Goal: Task Accomplishment & Management: Manage account settings

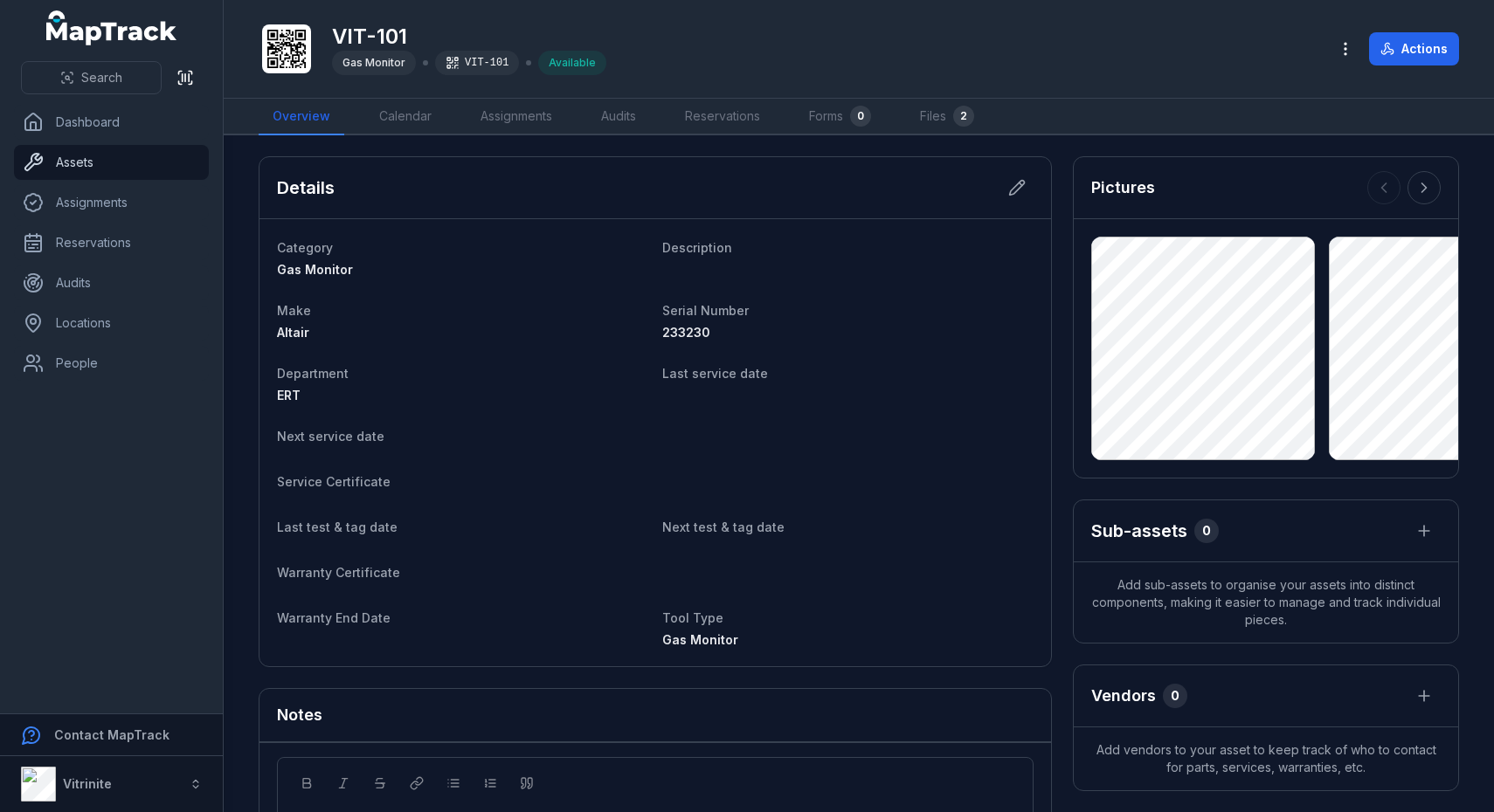
click at [79, 164] on link "Assets" at bounding box center [111, 162] width 195 height 35
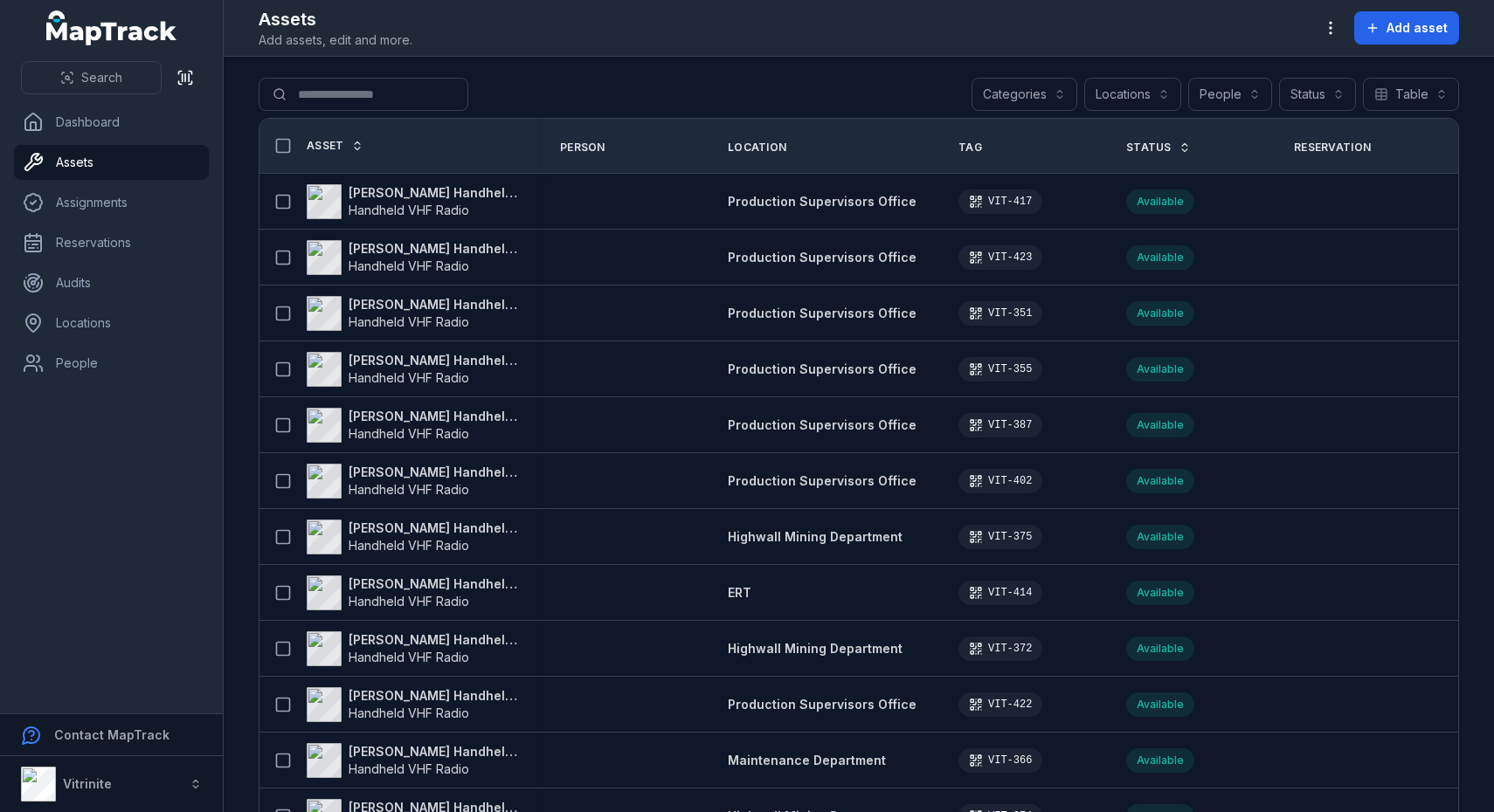
click at [1153, 148] on span "Status" at bounding box center [1149, 147] width 45 height 14
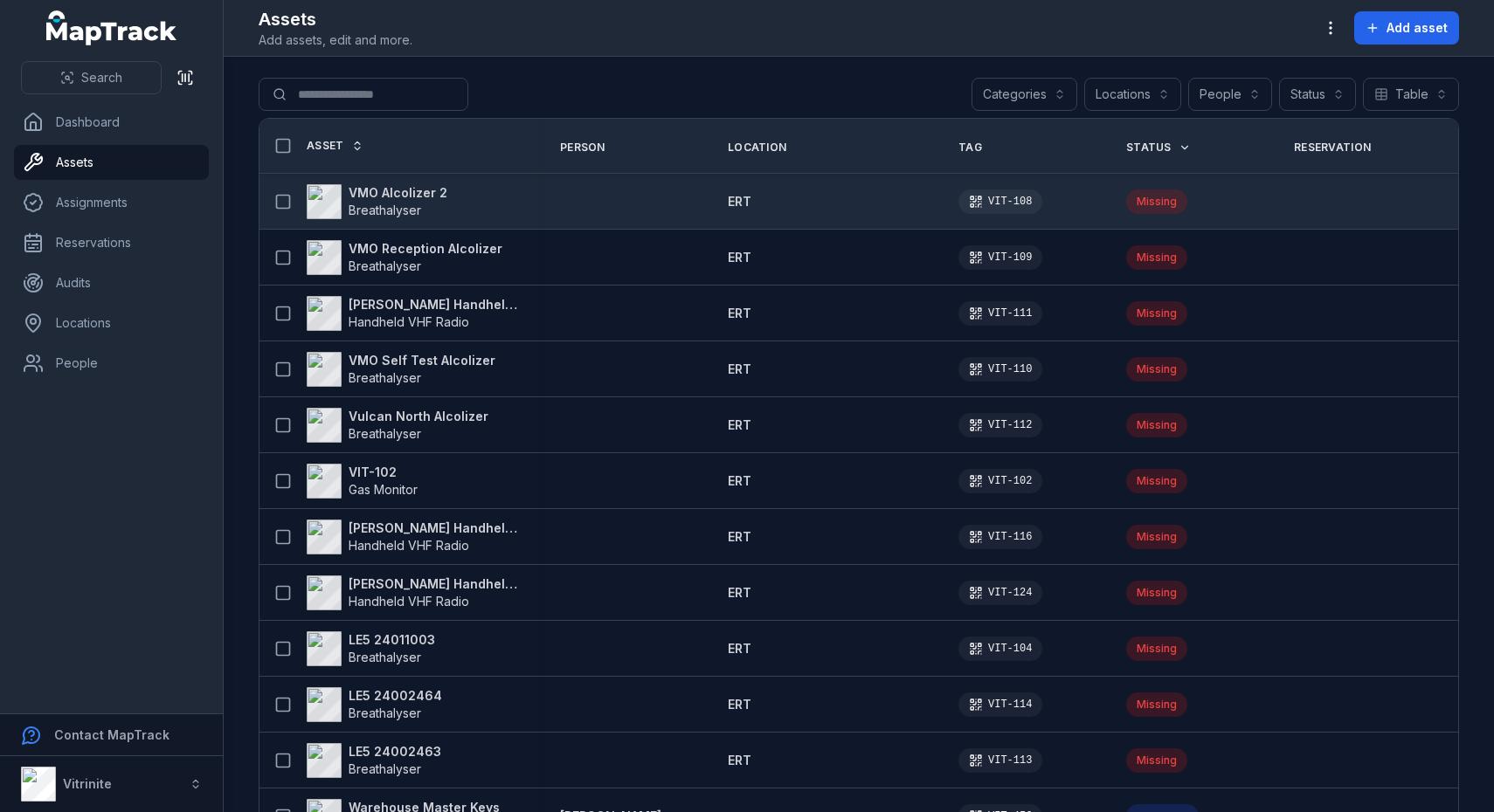
click at [417, 192] on strong "VMO Alcolizer 2" at bounding box center [397, 193] width 99 height 18
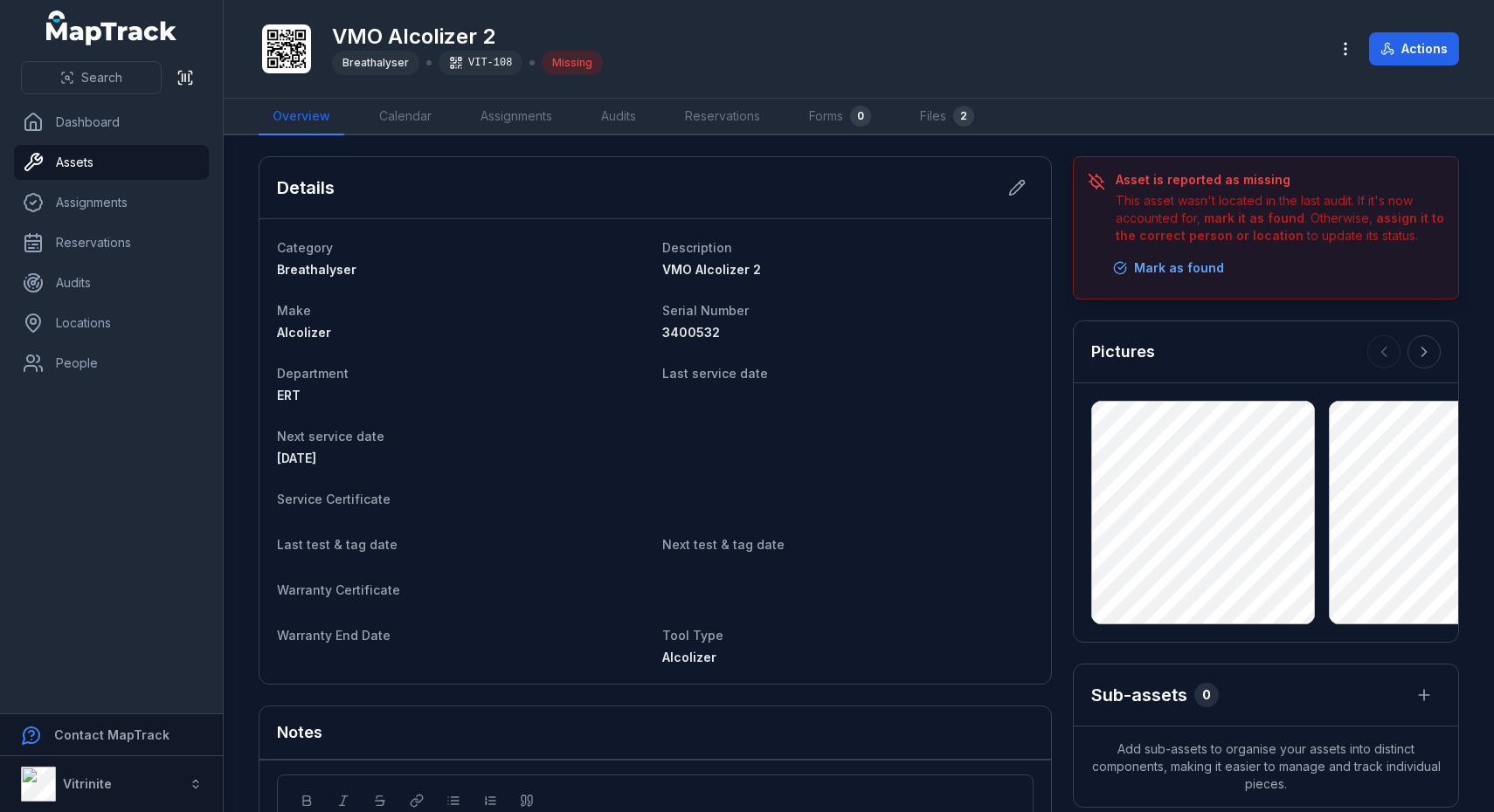
click at [1139, 264] on button "Mark as found" at bounding box center [1168, 267] width 134 height 33
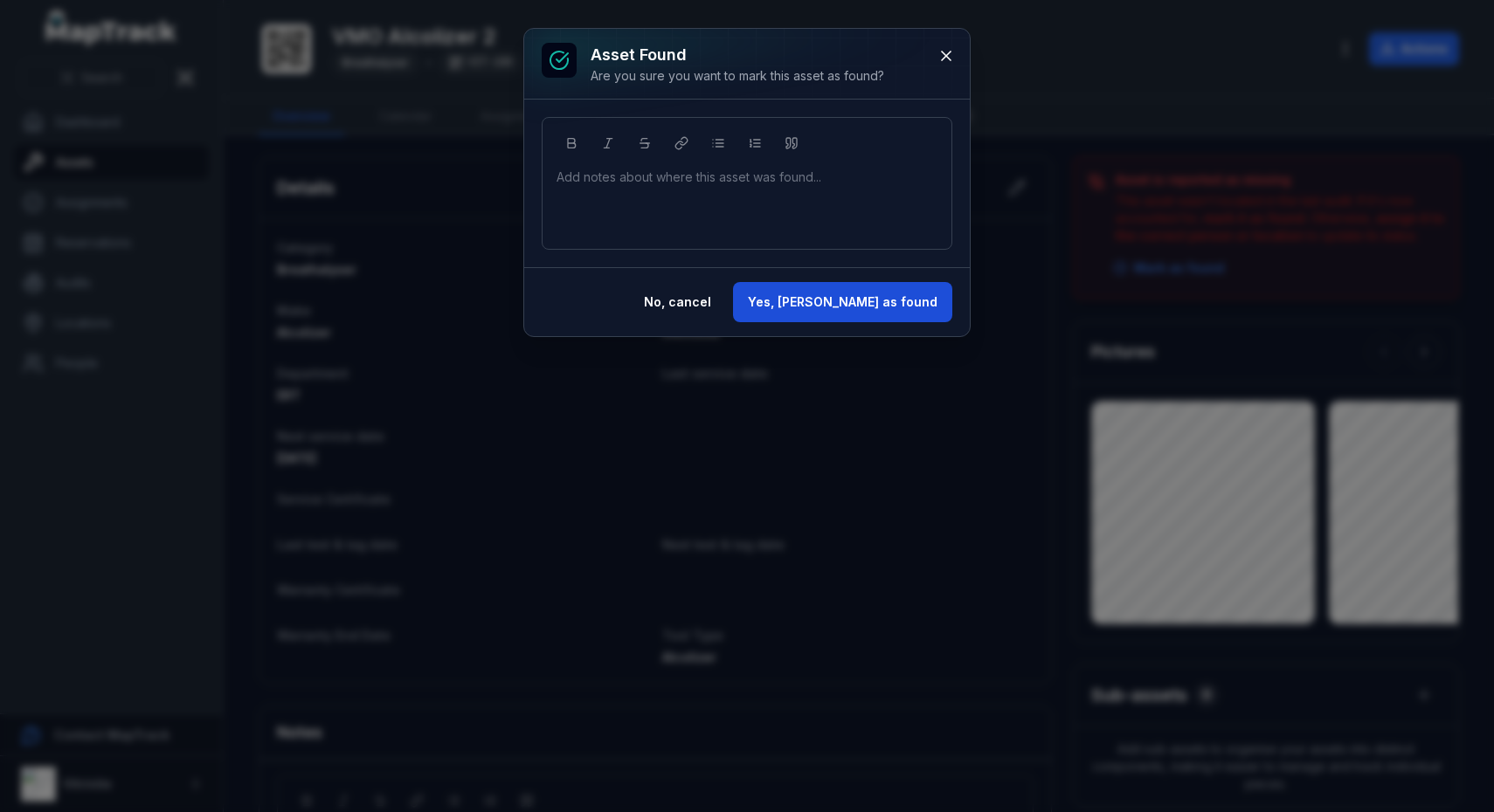
click at [860, 295] on button "Yes, mark as found" at bounding box center [843, 302] width 219 height 40
